Goal: Find specific page/section: Find specific page/section

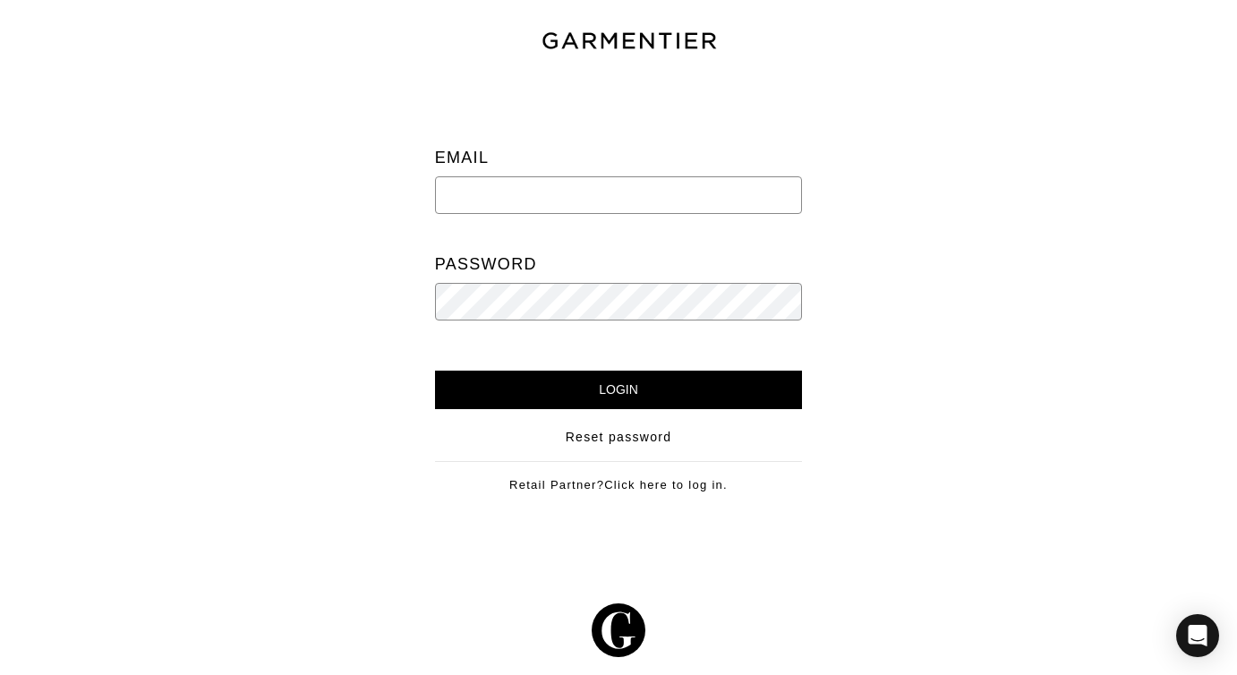
type input "[EMAIL_ADDRESS][DOMAIN_NAME]"
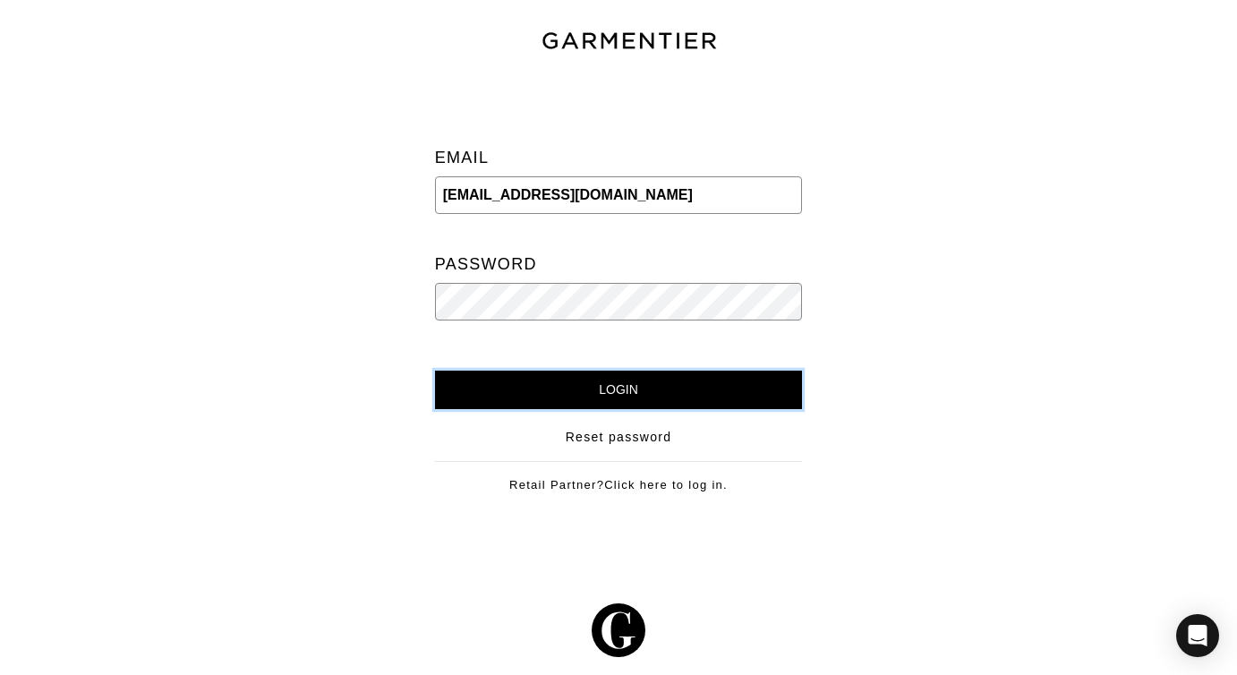
click at [543, 378] on input "Login" at bounding box center [619, 390] width 368 height 38
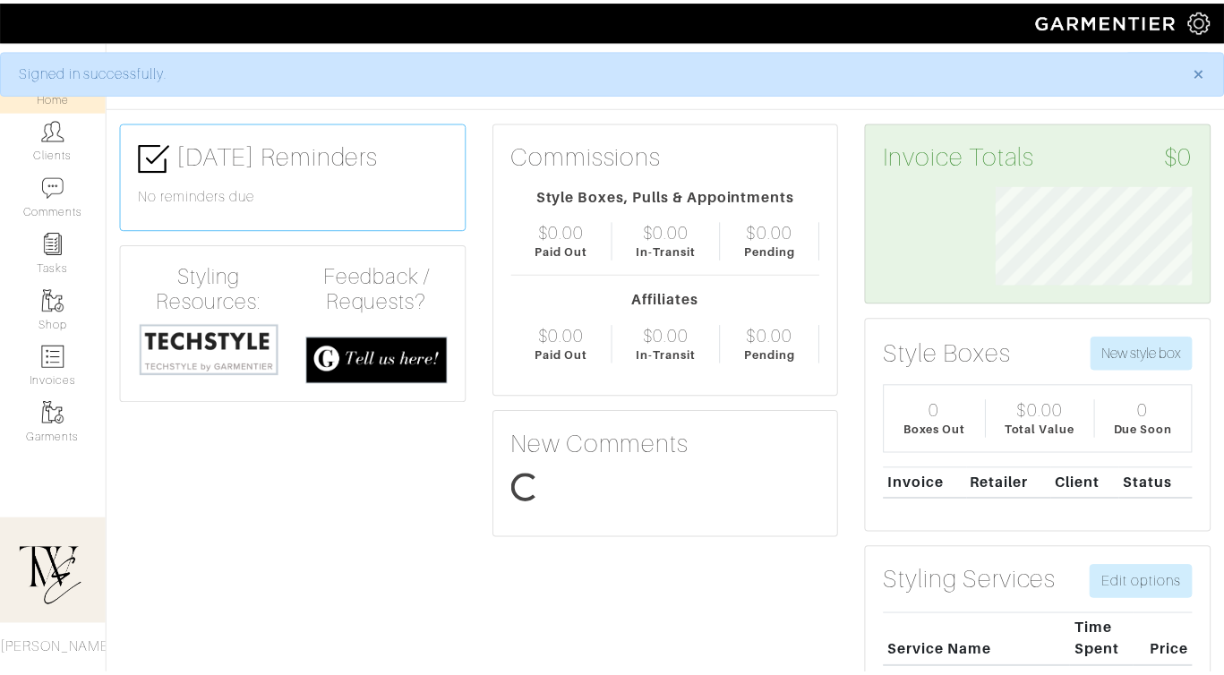
scroll to position [99, 226]
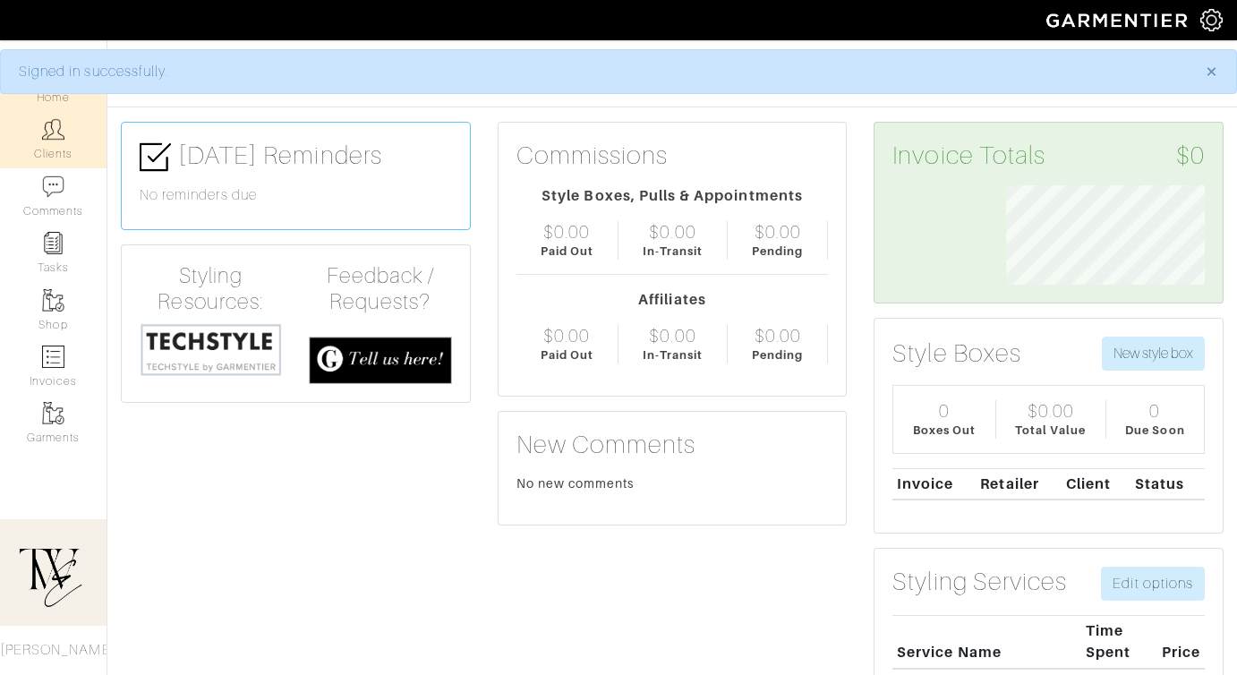
click at [58, 148] on link "Clients" at bounding box center [53, 139] width 107 height 56
